Goal: Transaction & Acquisition: Download file/media

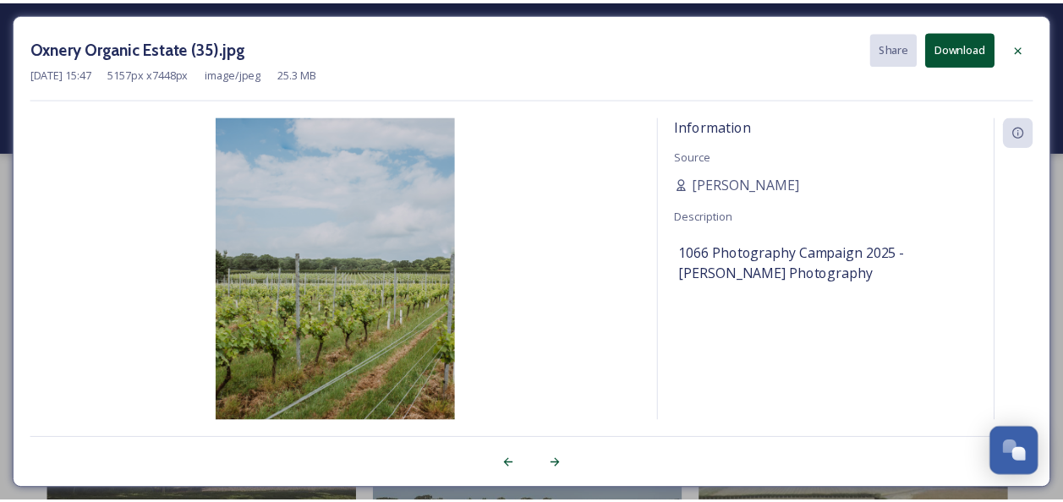
scroll to position [1128, 0]
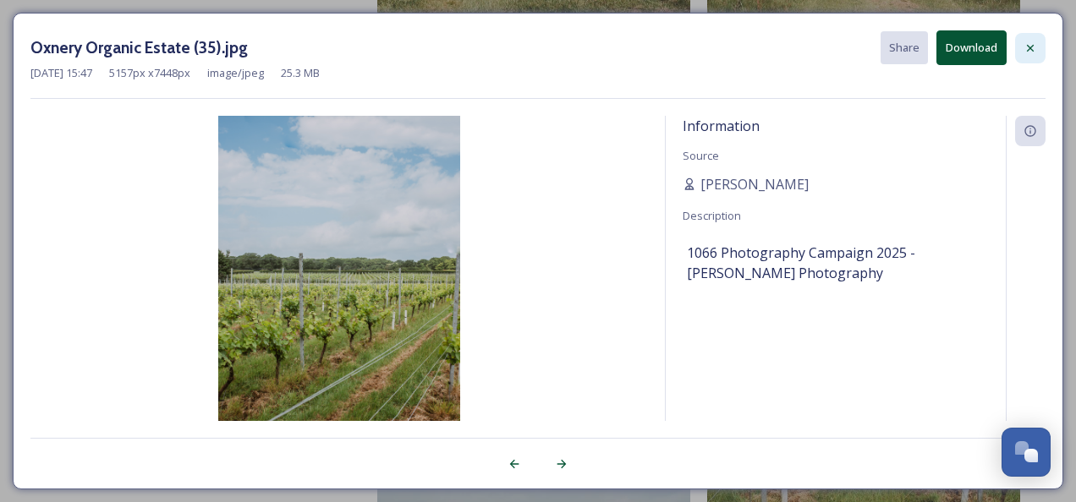
click at [1032, 53] on icon at bounding box center [1030, 48] width 14 height 14
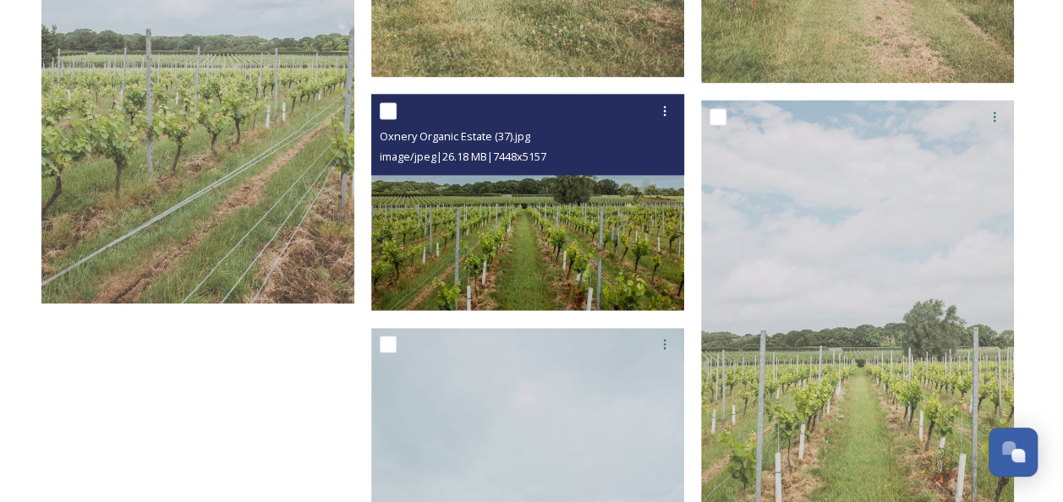
click at [489, 247] on img at bounding box center [527, 202] width 313 height 216
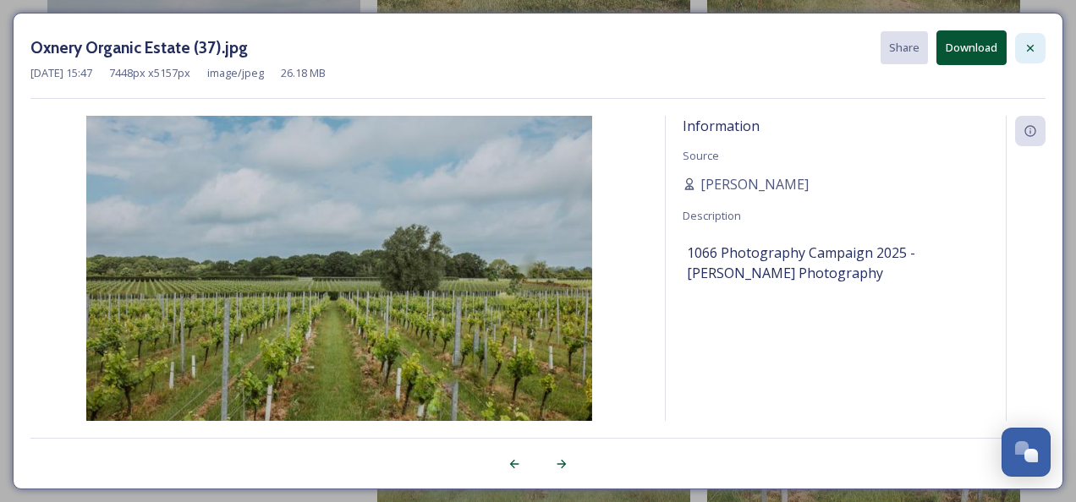
click at [1023, 41] on icon at bounding box center [1030, 48] width 14 height 14
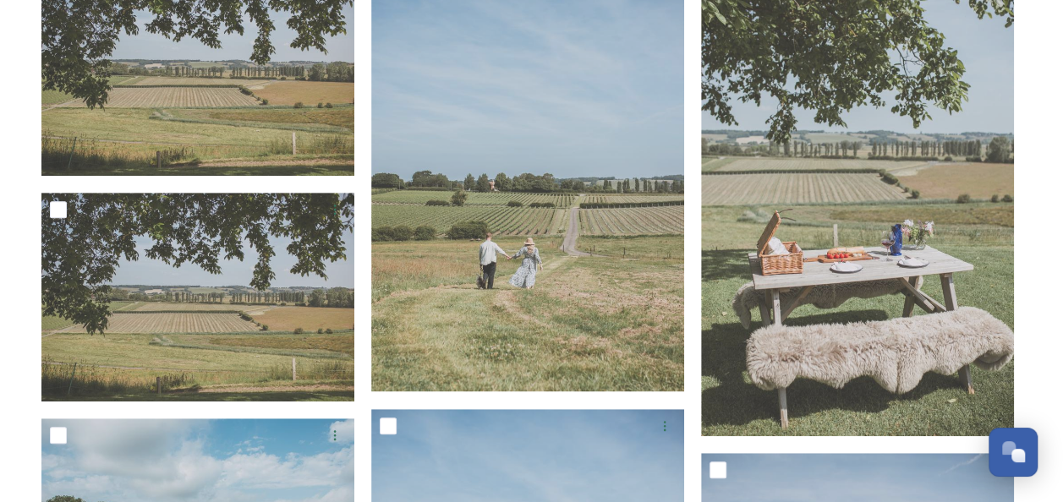
scroll to position [325, 0]
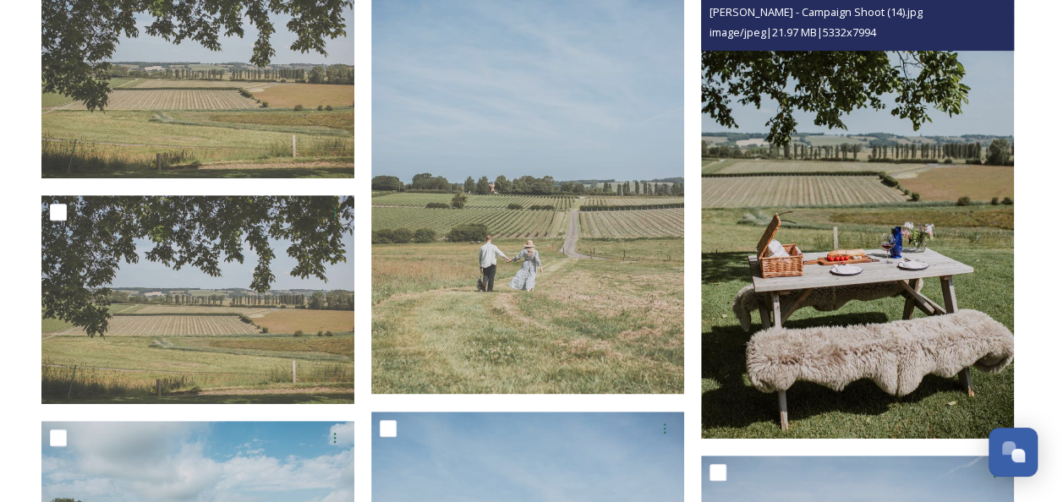
click at [798, 130] on img at bounding box center [857, 204] width 313 height 468
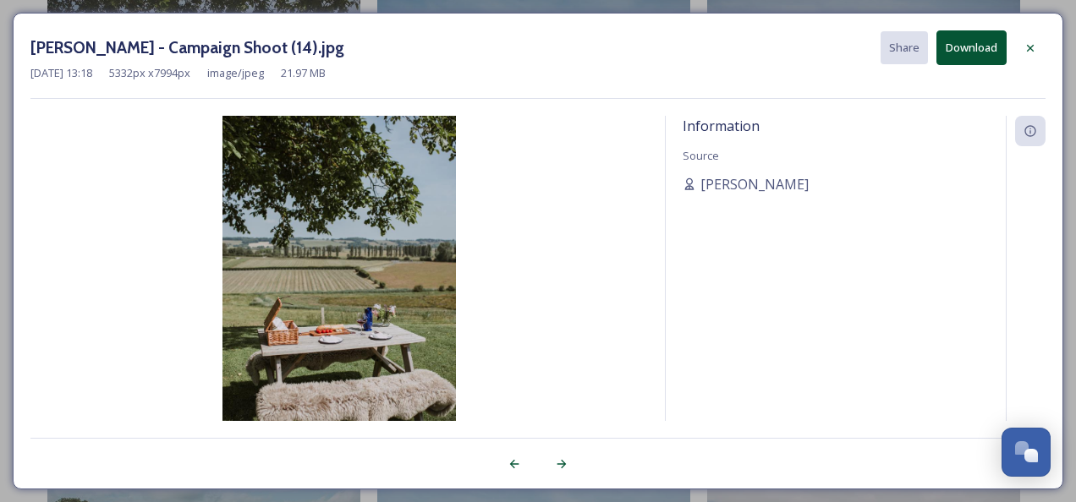
click at [964, 43] on button "Download" at bounding box center [971, 47] width 70 height 35
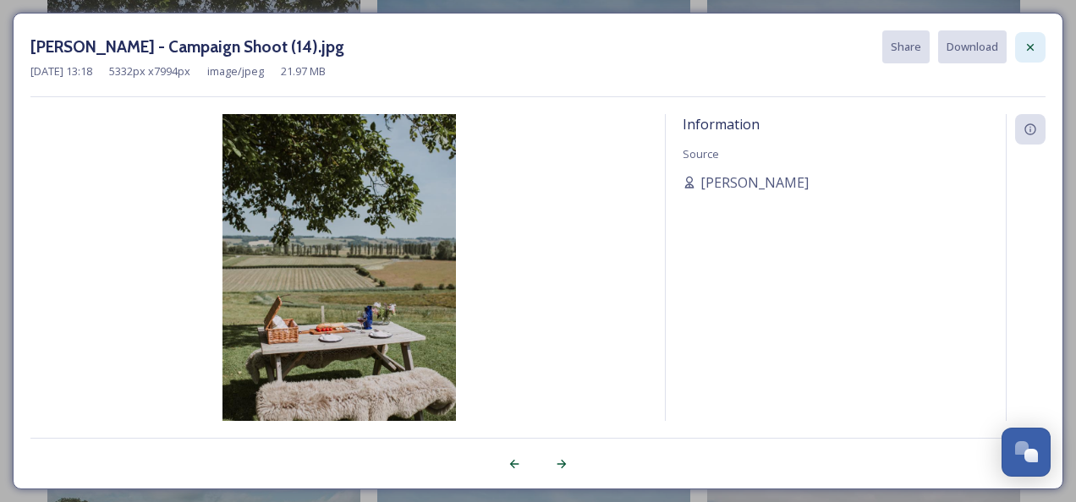
click at [1028, 42] on icon at bounding box center [1030, 48] width 14 height 14
